Goal: Contribute content

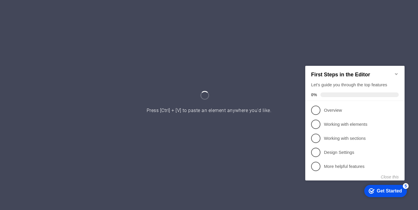
click at [396, 73] on icon "Minimize checklist" at bounding box center [396, 74] width 3 height 2
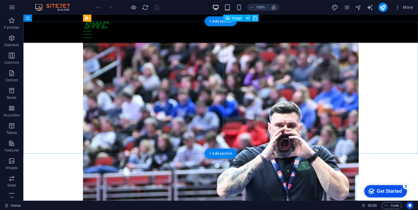
scroll to position [1328, 0]
